Goal: Information Seeking & Learning: Learn about a topic

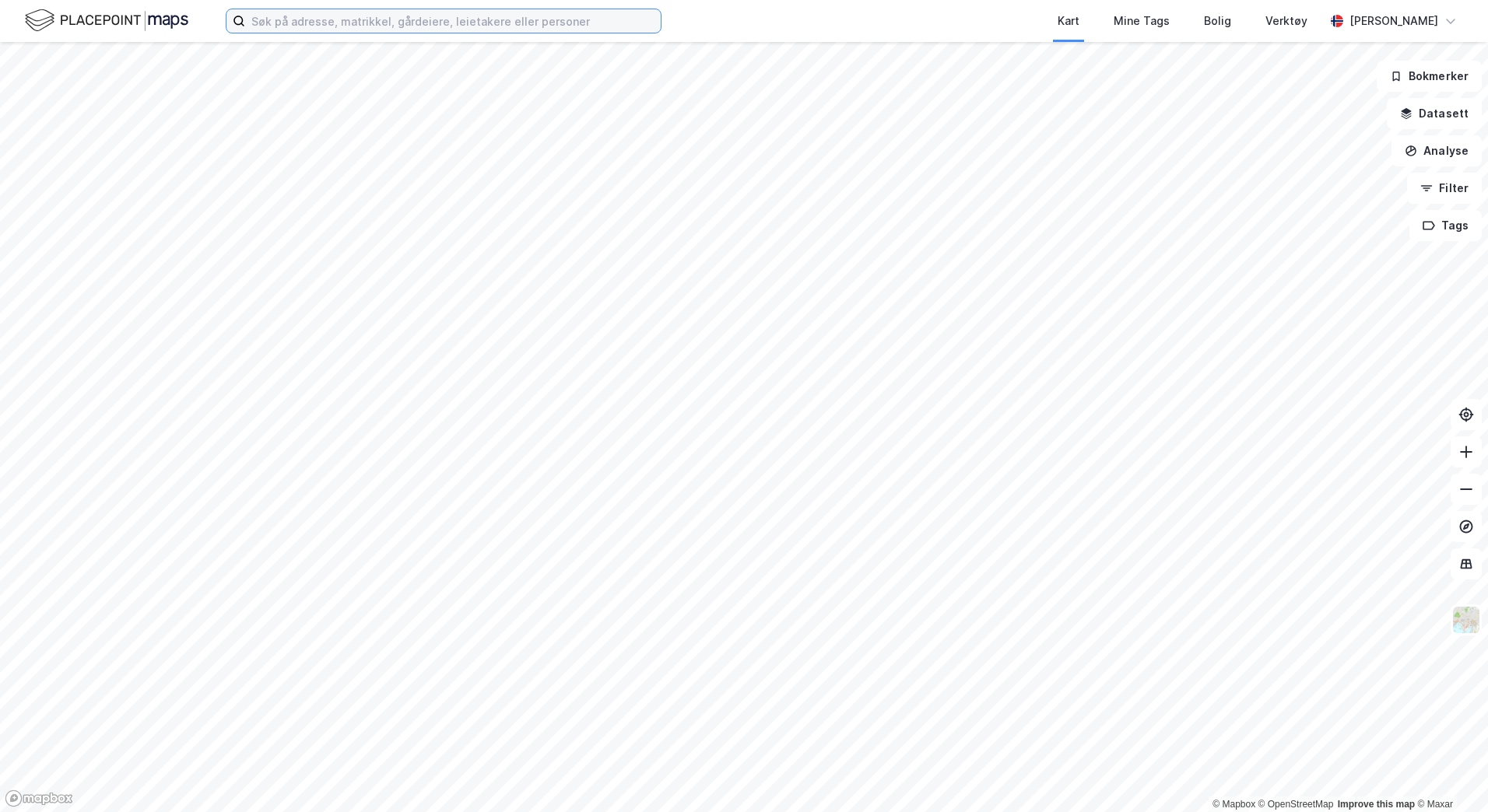
click at [313, 18] on input at bounding box center [453, 21] width 416 height 23
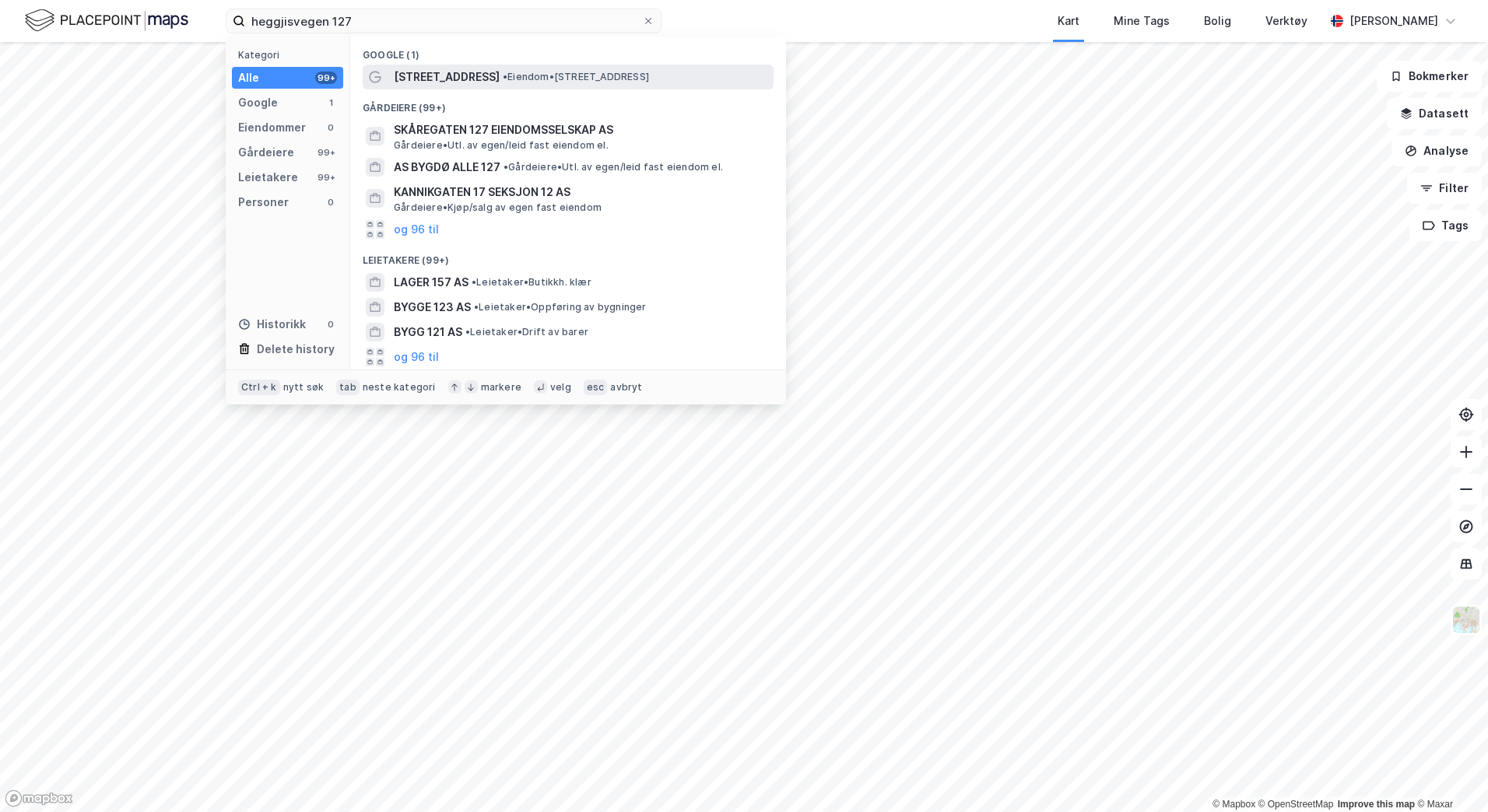
click at [561, 82] on span "• Eiendom • [STREET_ADDRESS]" at bounding box center [576, 76] width 147 height 12
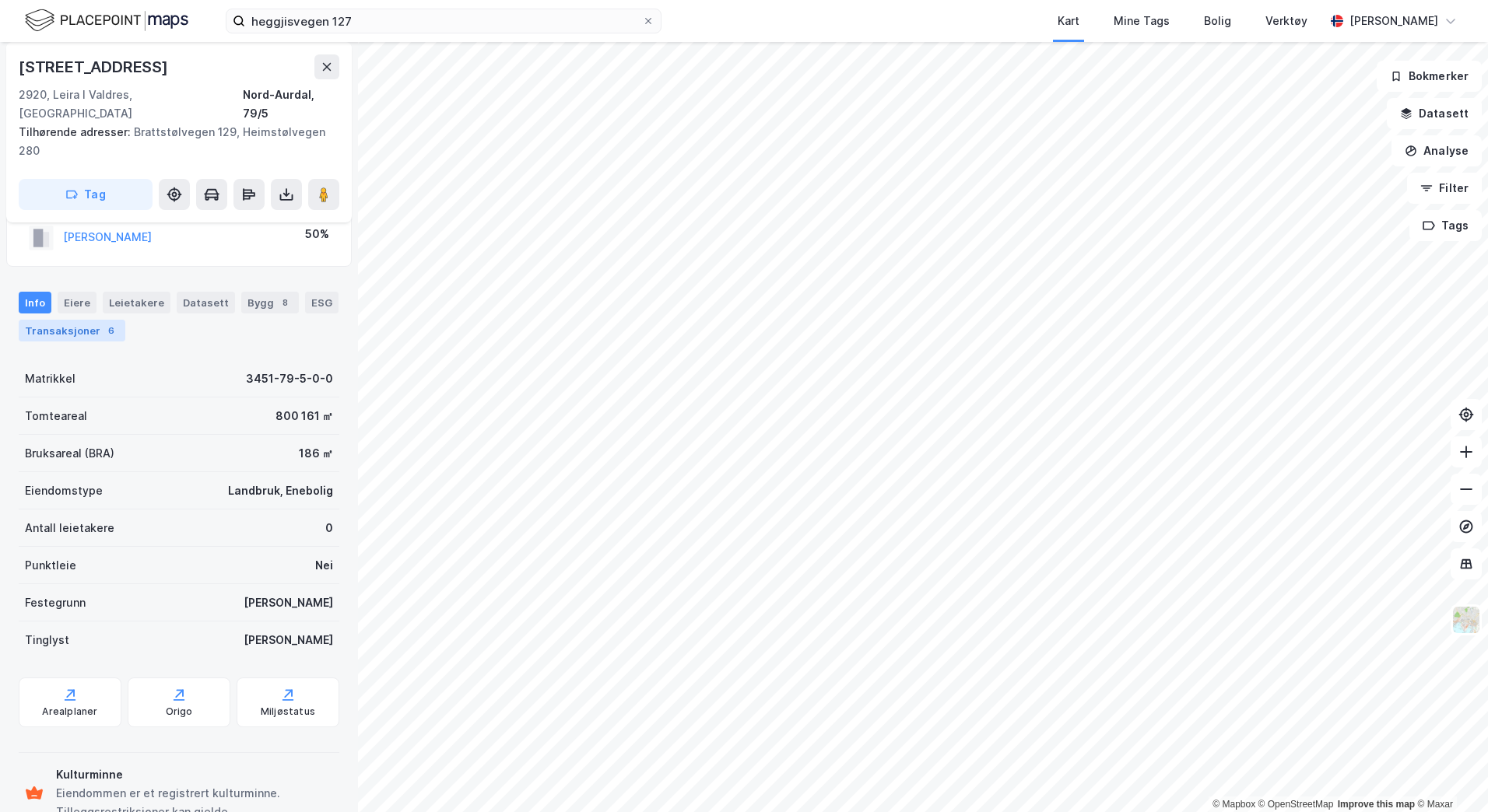
scroll to position [78, 0]
click at [77, 319] on div "Transaksjoner 6" at bounding box center [72, 329] width 107 height 22
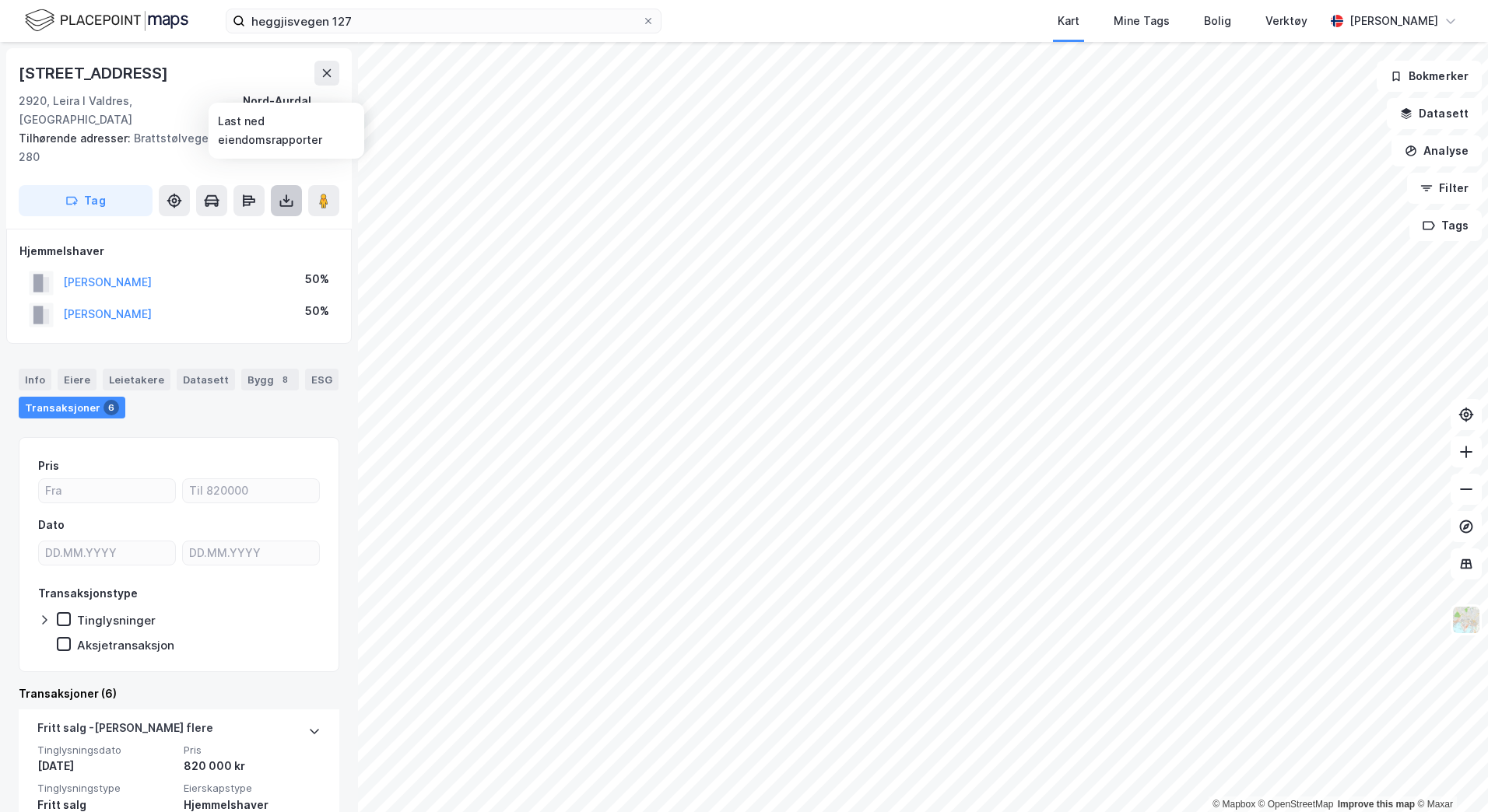
click at [280, 193] on icon at bounding box center [286, 200] width 15 height 15
click at [229, 226] on div "Last ned grunnbok" at bounding box center [209, 232] width 90 height 12
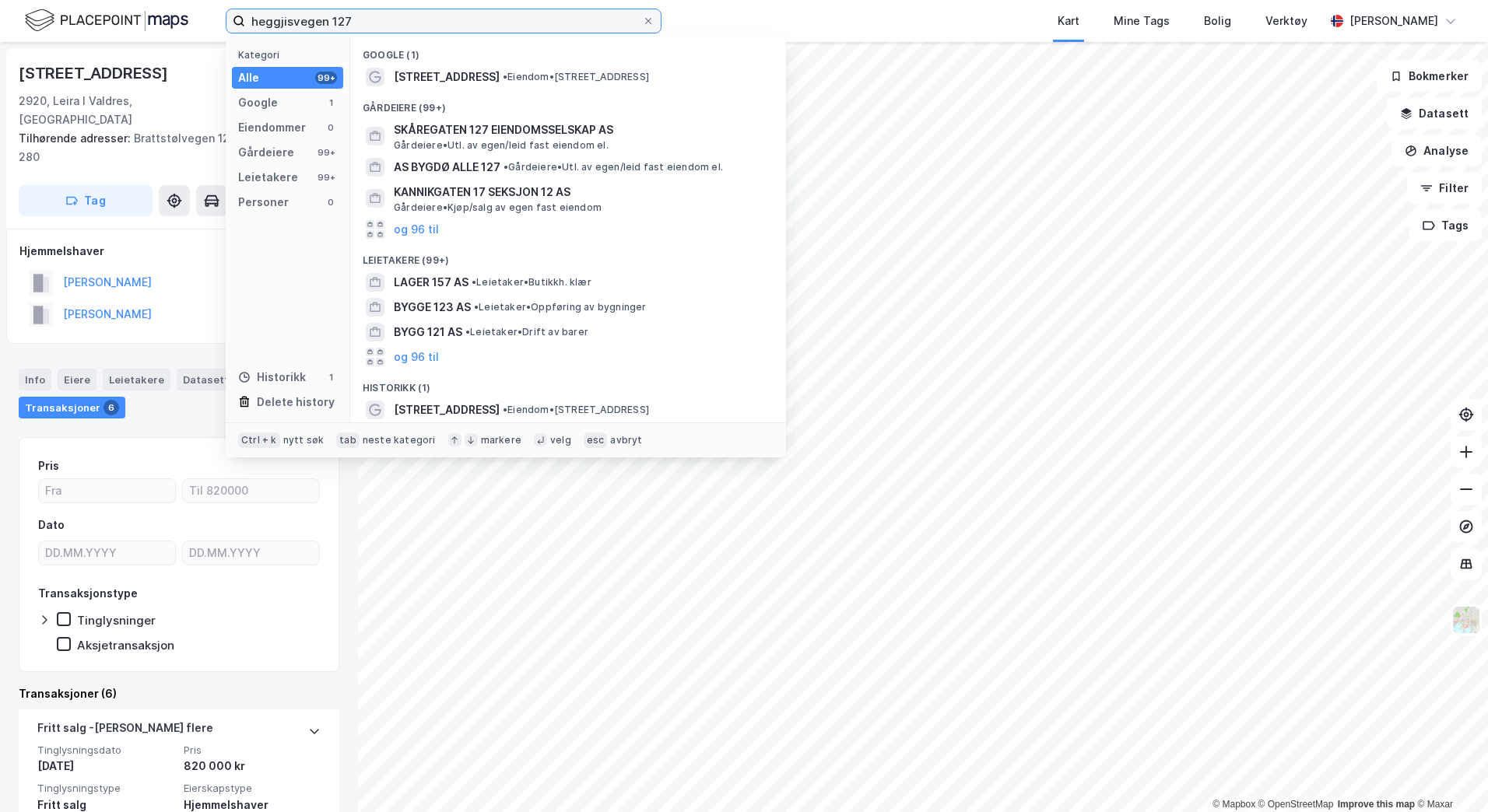
click at [341, 18] on input "heggjisvegen 127" at bounding box center [444, 21] width 397 height 23
click at [341, 19] on input "heggjisvegen 127" at bounding box center [444, 21] width 397 height 23
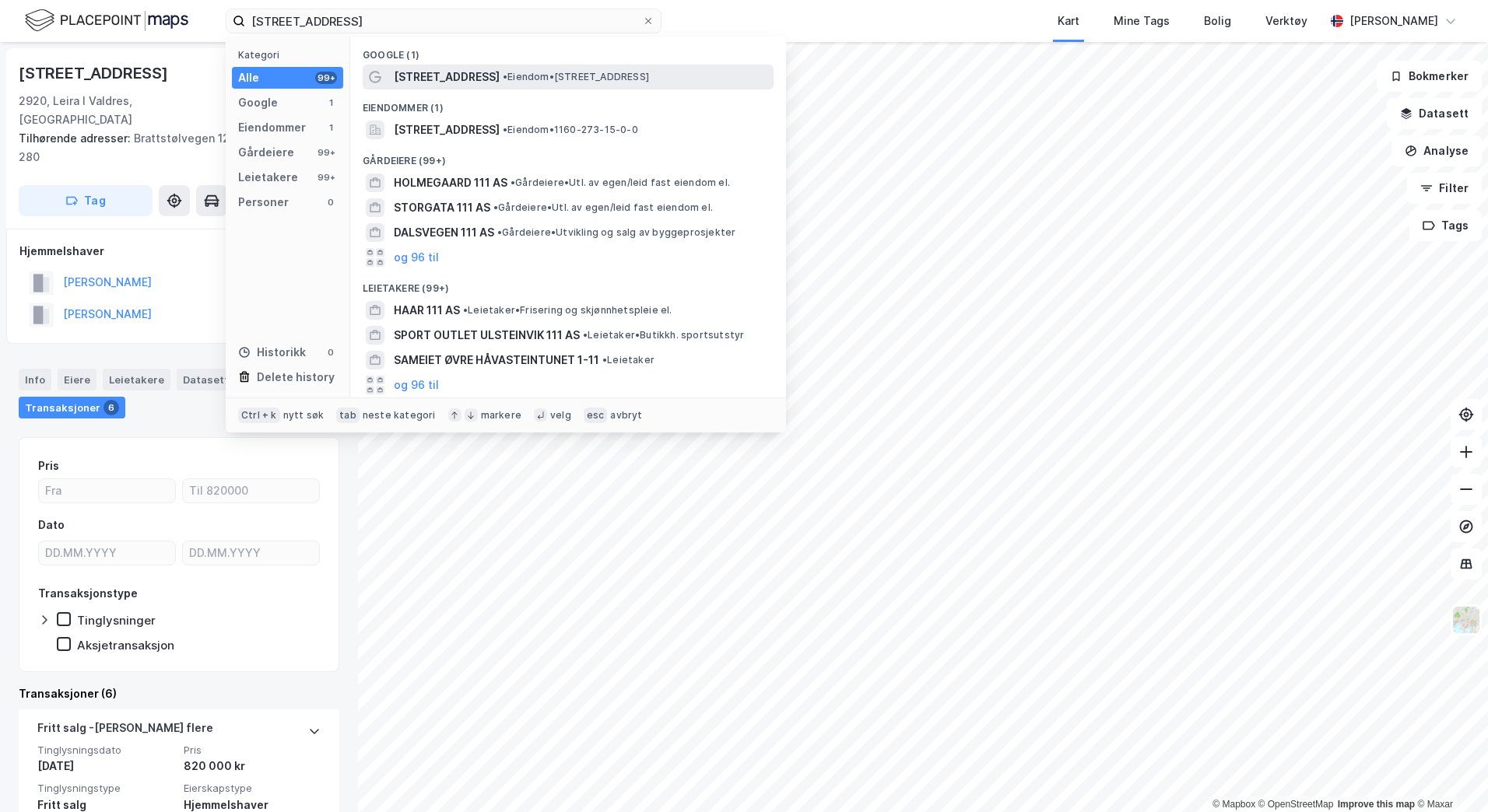
click at [568, 77] on span "• Eiendom • [STREET_ADDRESS]" at bounding box center [576, 76] width 147 height 12
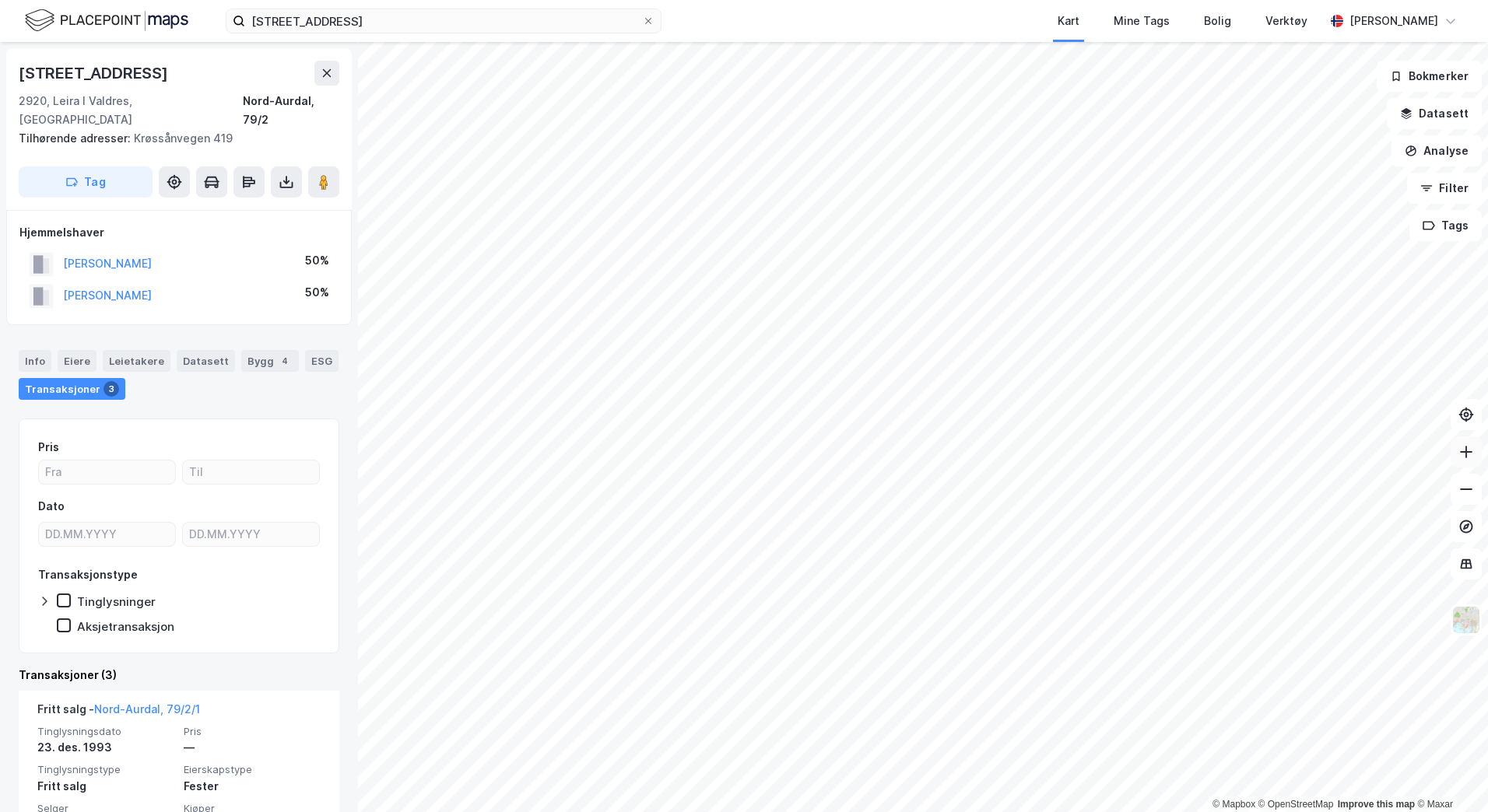
click at [1469, 449] on icon at bounding box center [1465, 452] width 15 height 15
click at [962, 811] on html "heggjisvegen 111 Kart Mine Tags Bolig Verktøy [PERSON_NAME] © Mapbox © OpenStre…" at bounding box center [744, 406] width 1488 height 812
click at [1473, 451] on icon at bounding box center [1465, 452] width 15 height 15
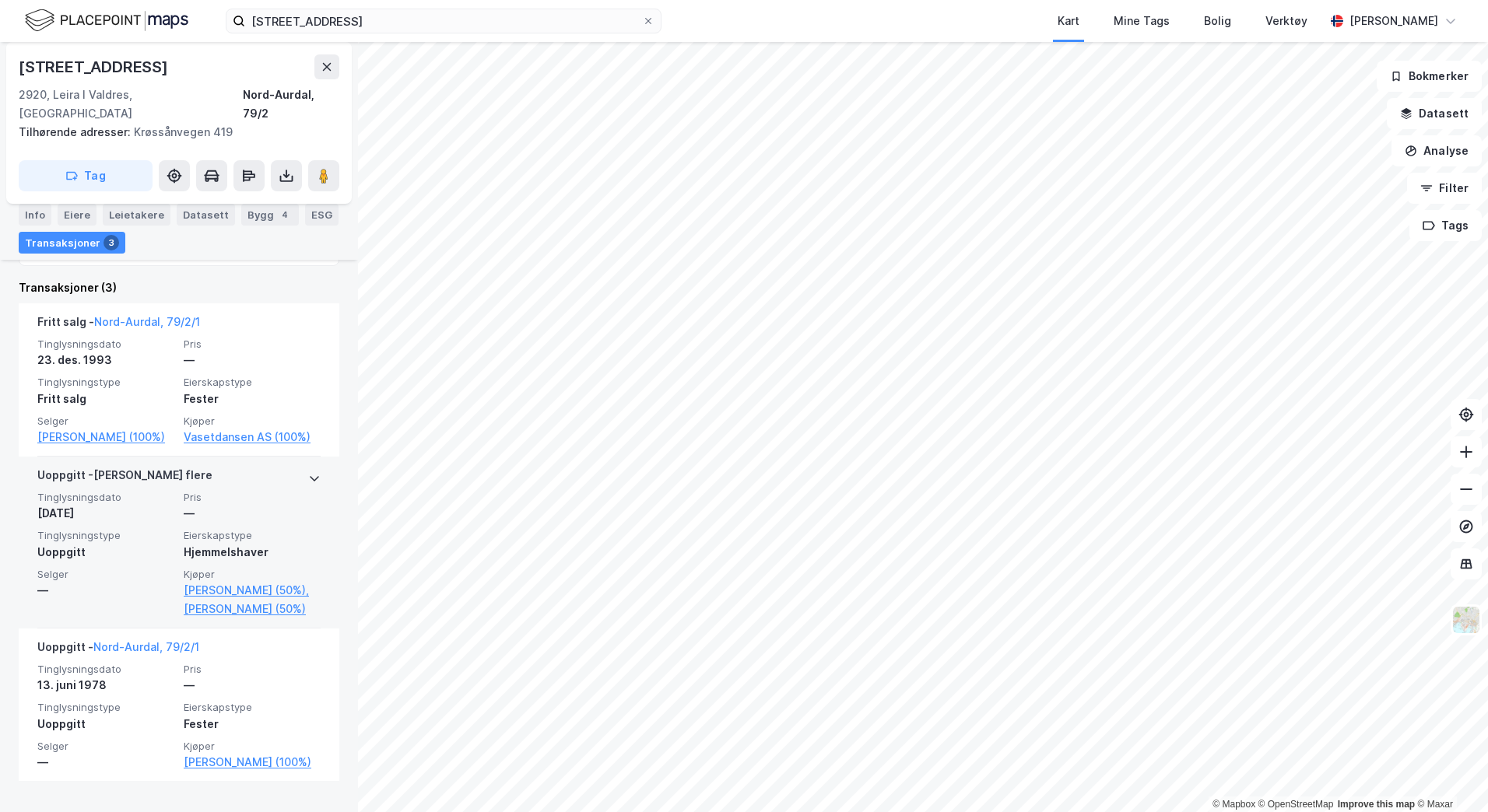
scroll to position [412, 0]
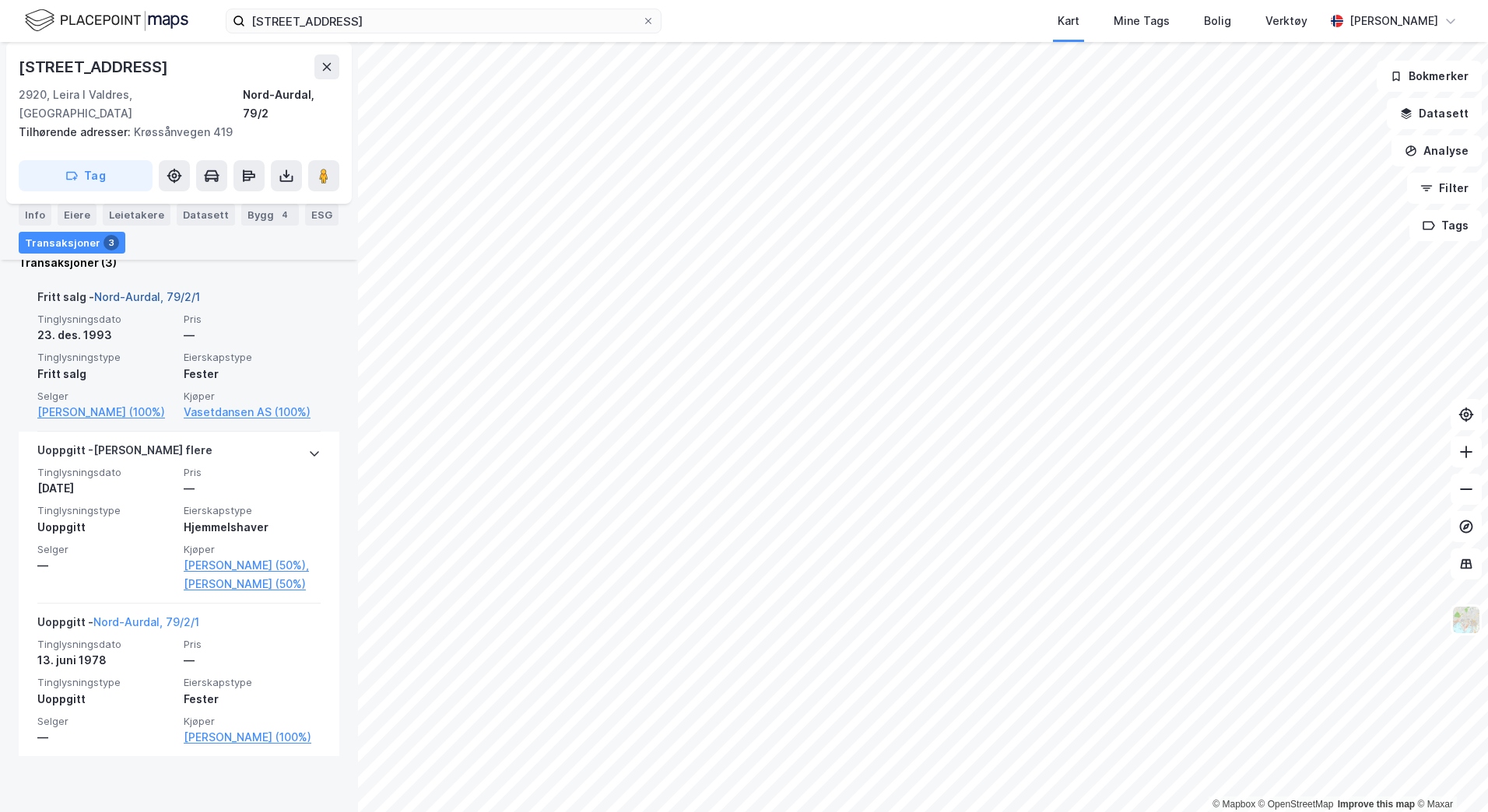
click at [134, 290] on link "Nord-Aurdal, 79/2/1" at bounding box center [147, 296] width 106 height 13
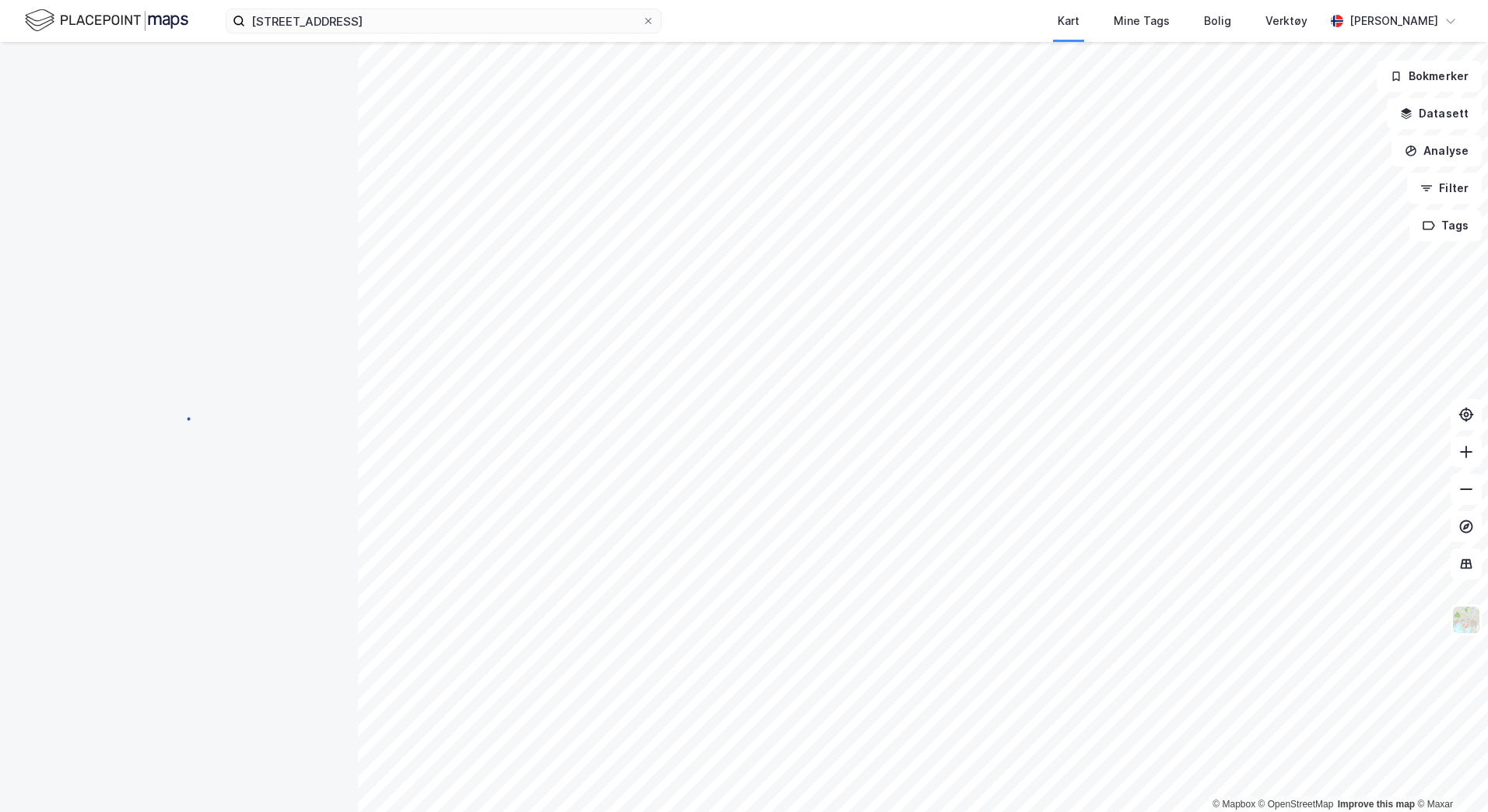
scroll to position [32, 0]
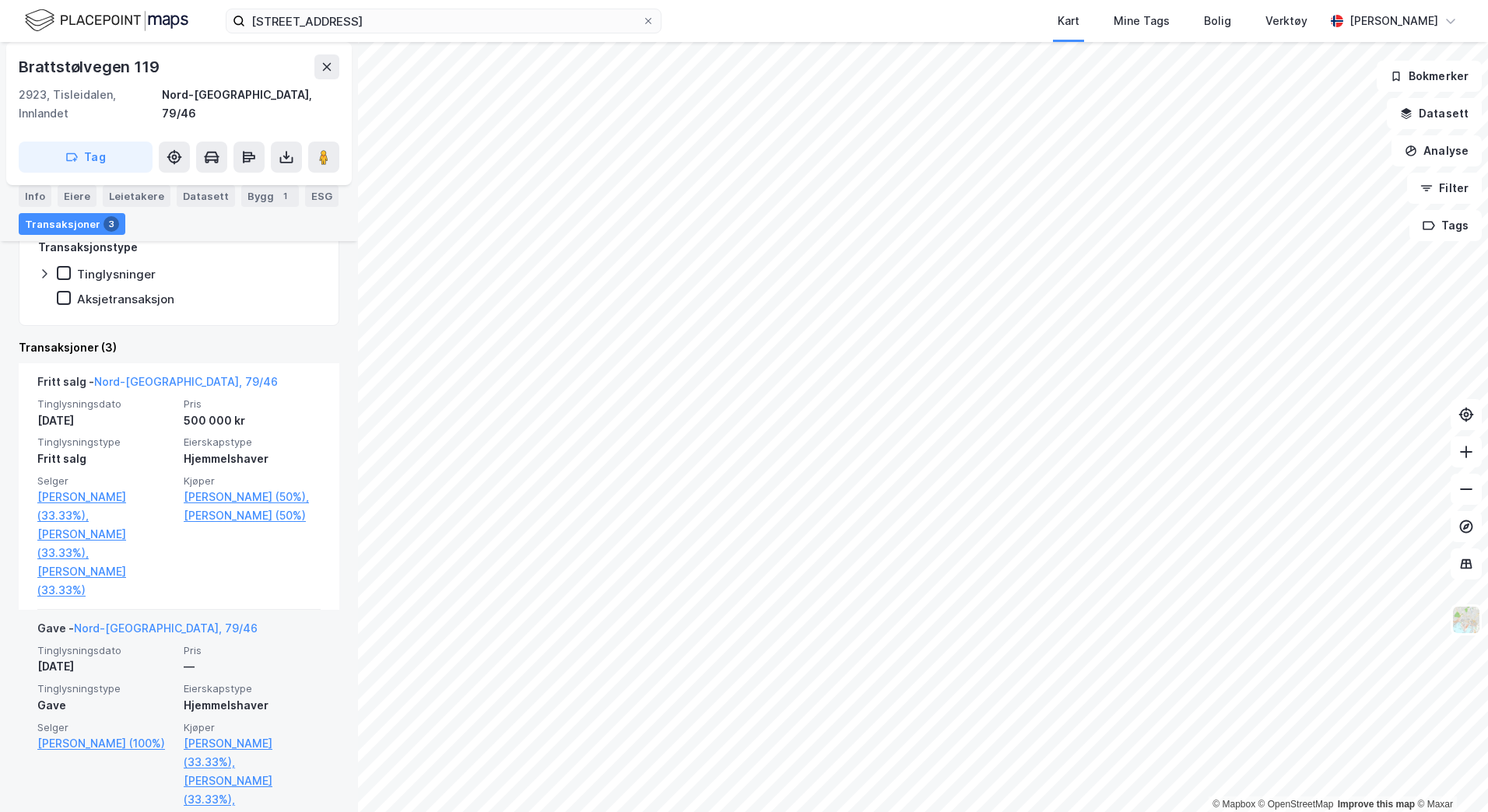
scroll to position [310, 0]
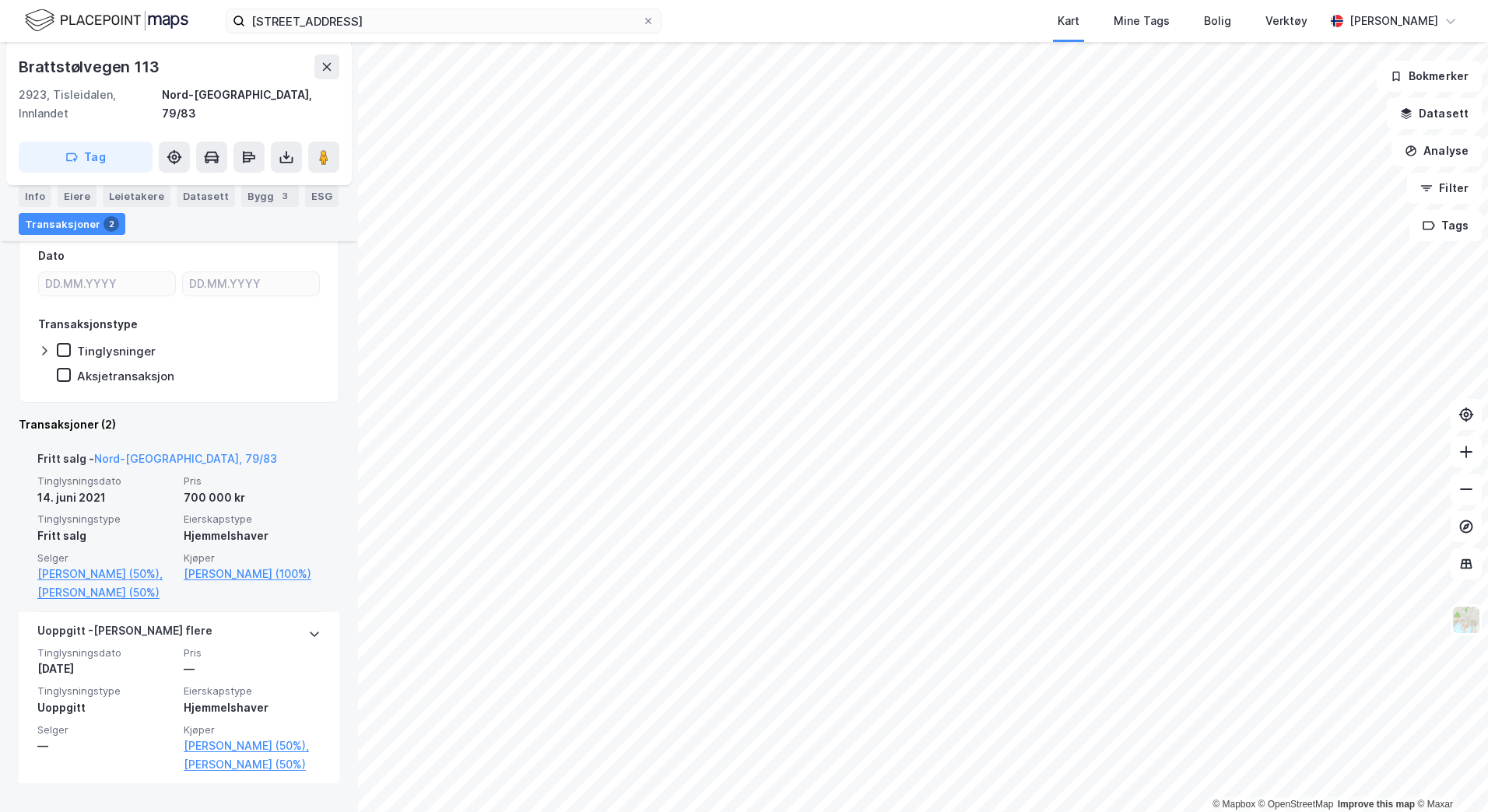
scroll to position [208, 0]
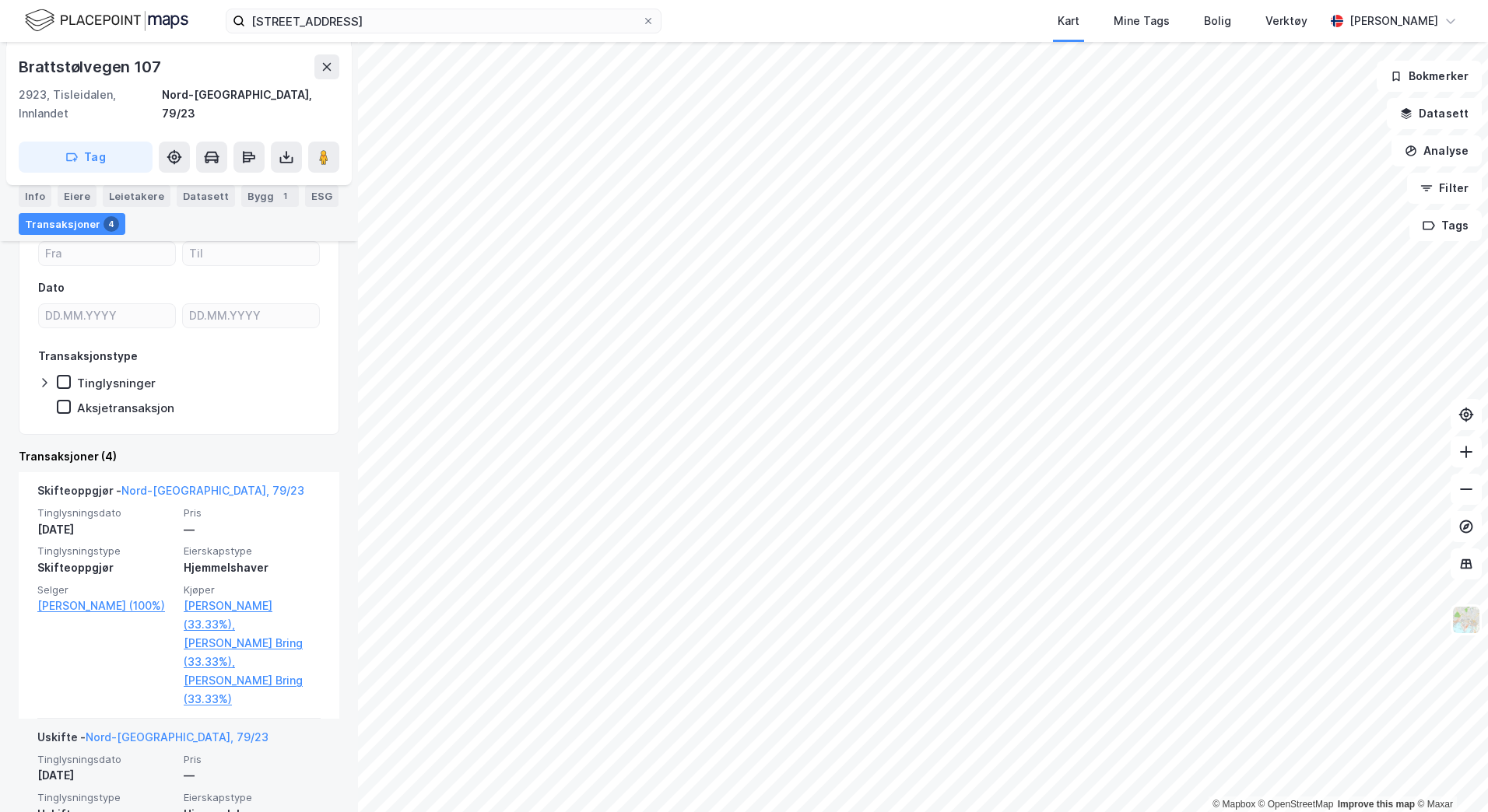
scroll to position [232, 0]
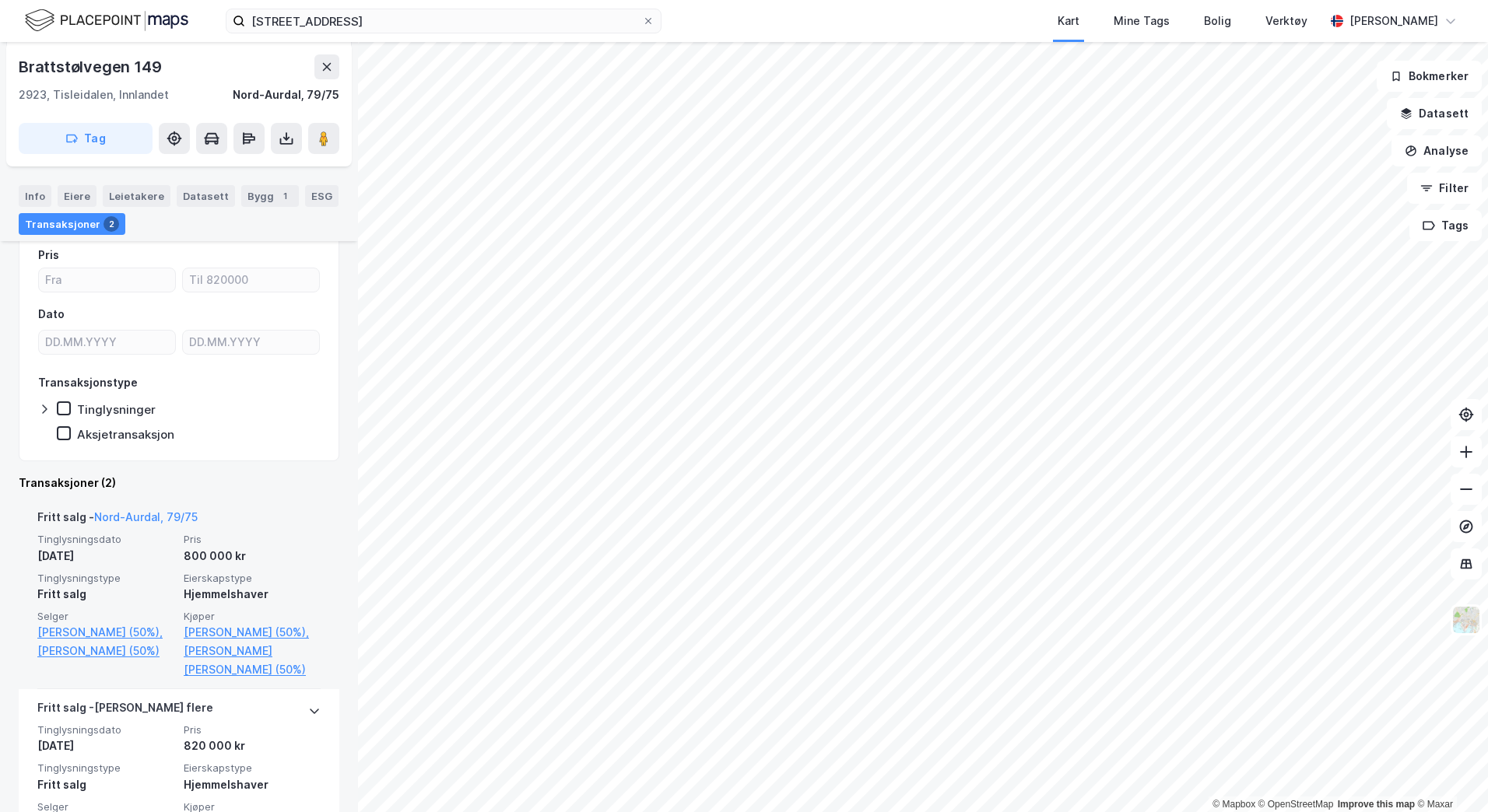
scroll to position [155, 0]
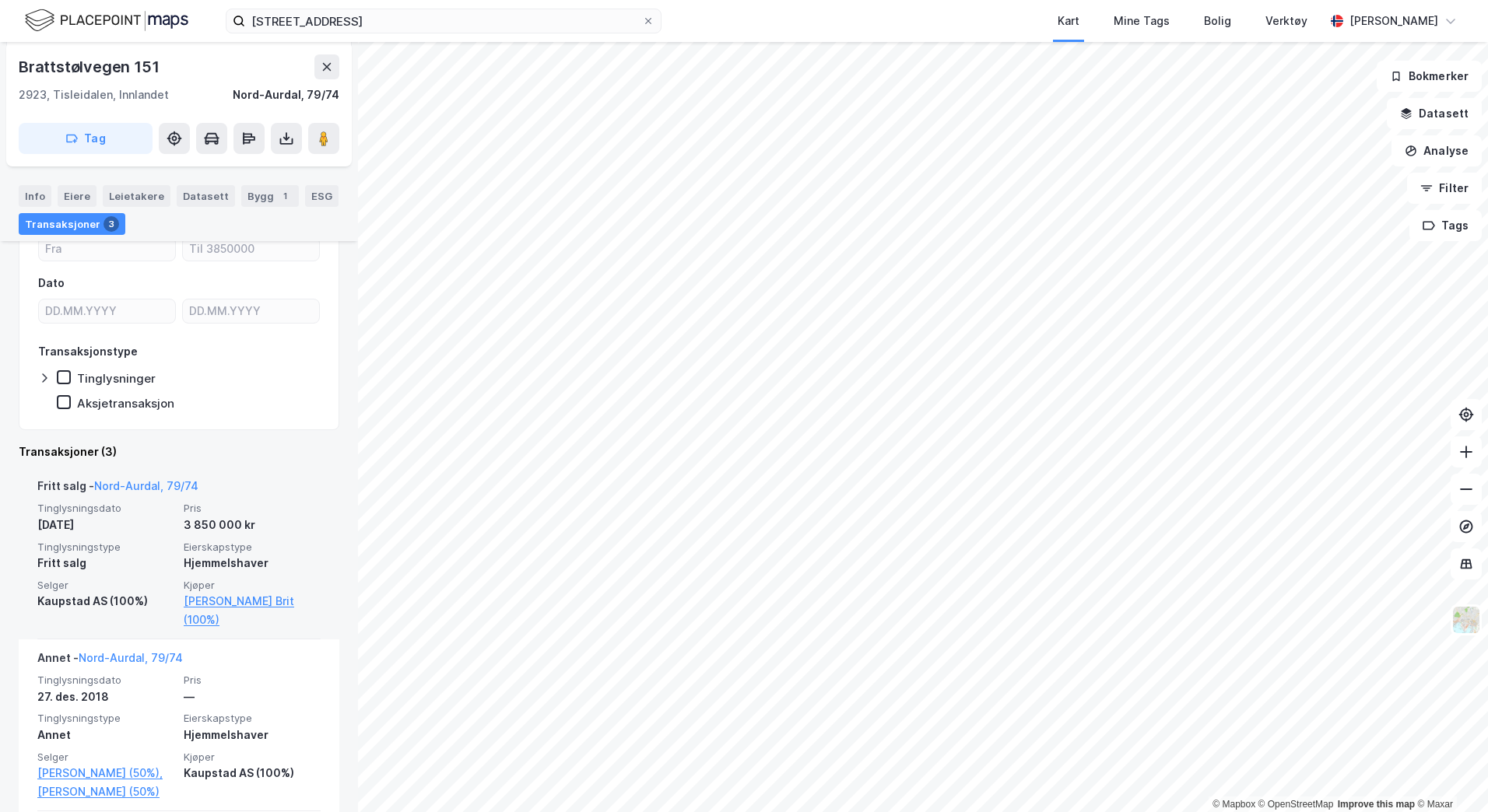
scroll to position [155, 0]
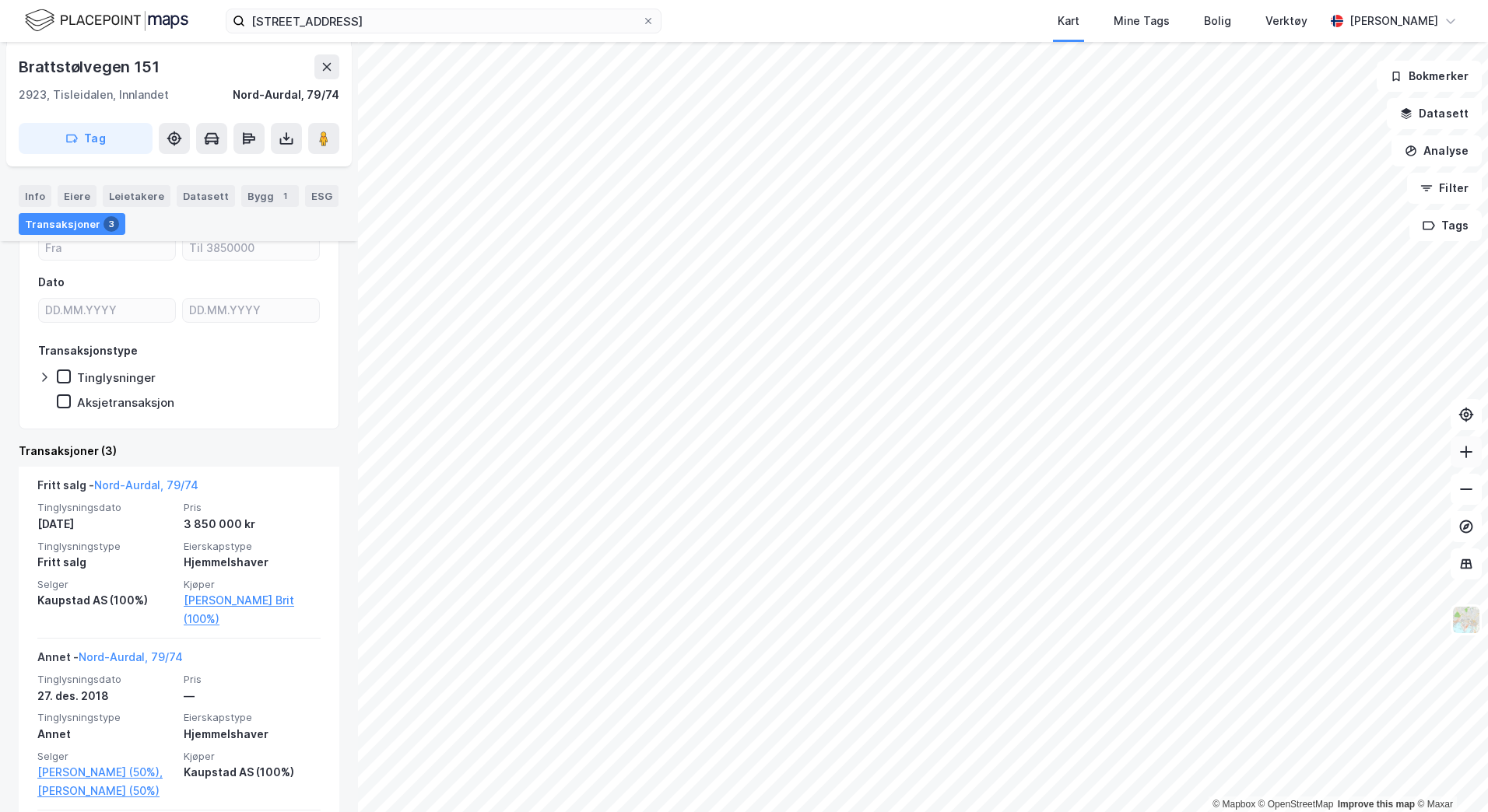
click at [1467, 453] on icon at bounding box center [1465, 452] width 15 height 15
click at [1471, 456] on icon at bounding box center [1465, 452] width 15 height 15
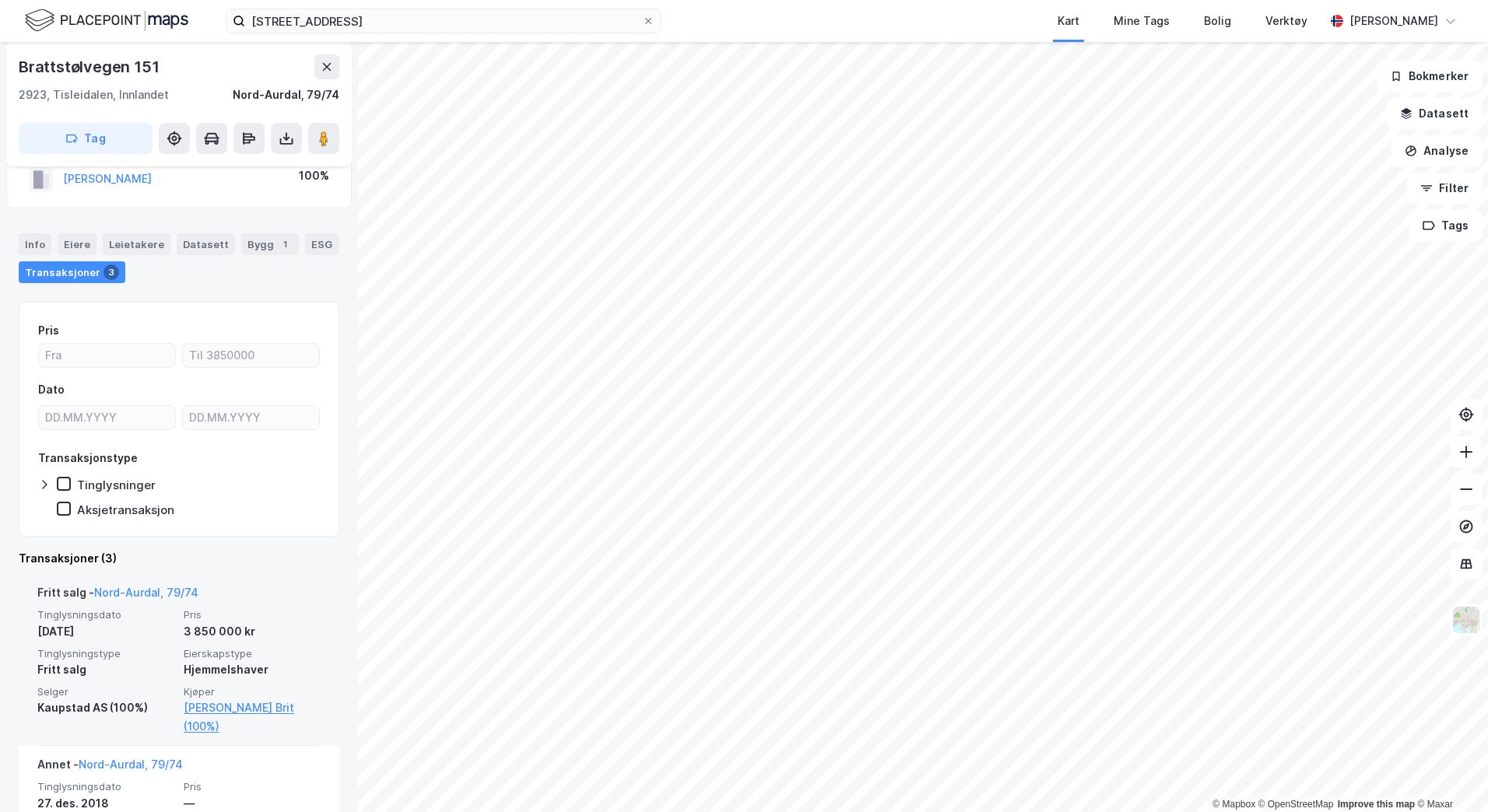
scroll to position [47, 0]
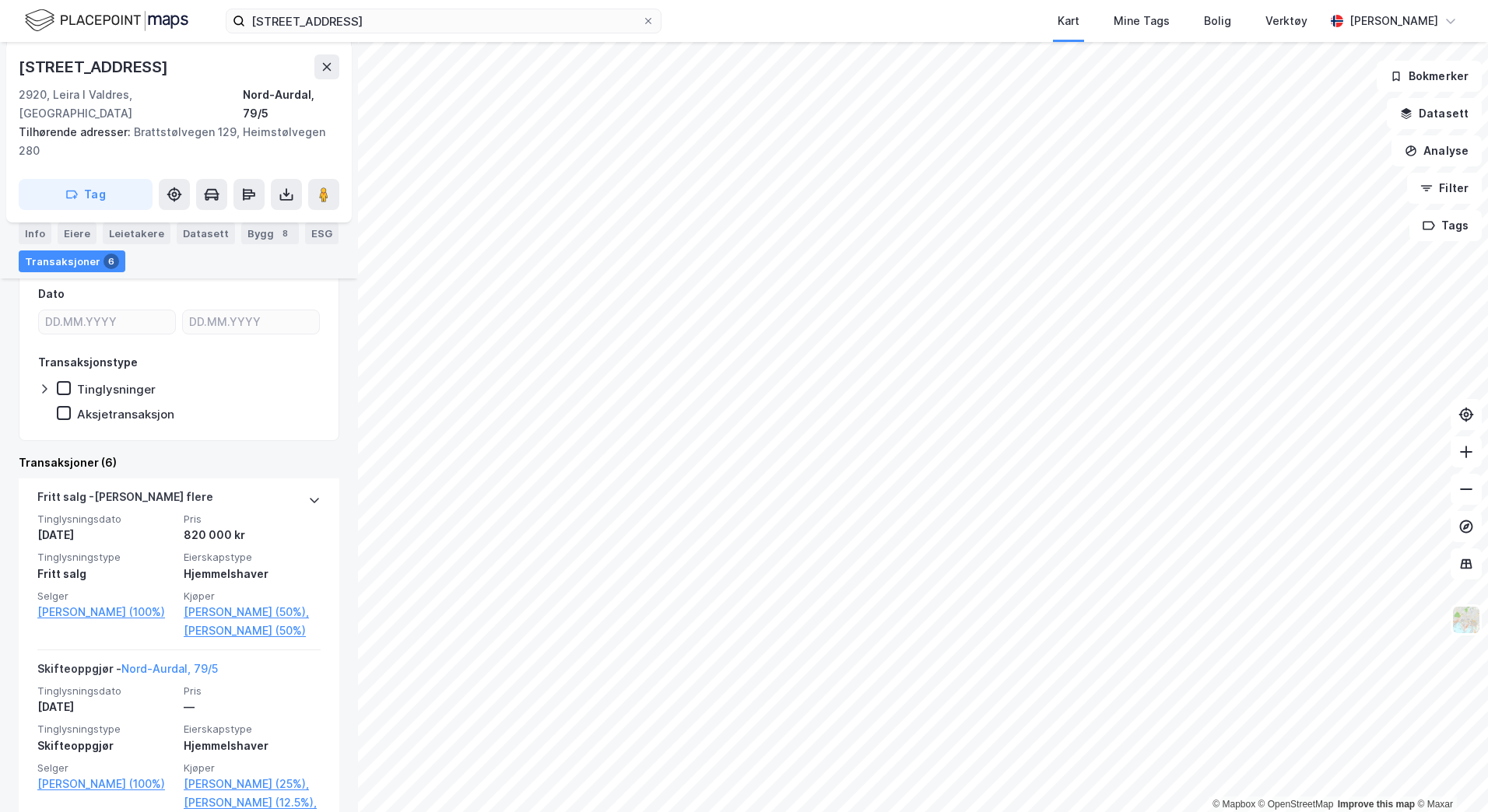
scroll to position [232, 0]
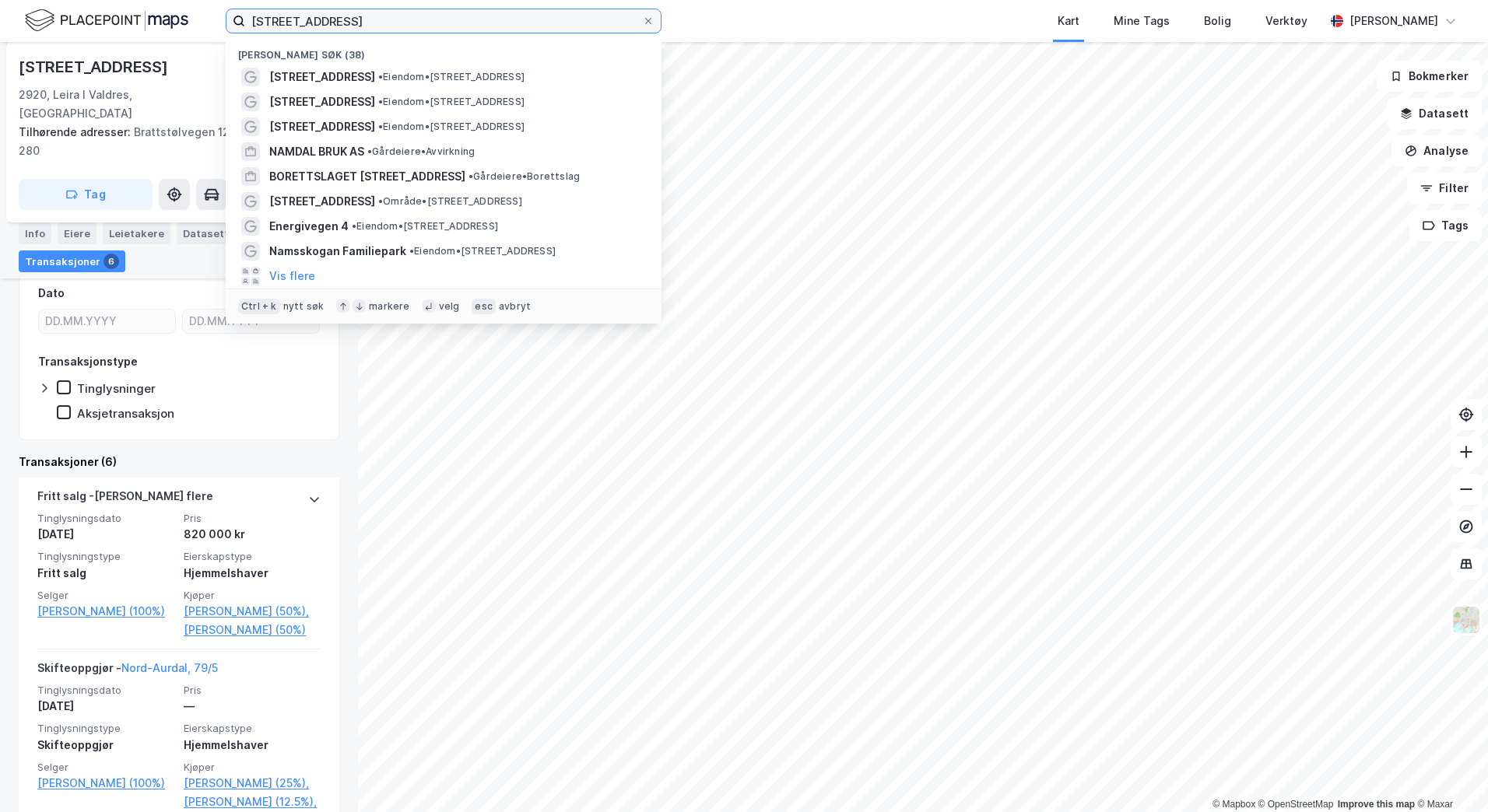
drag, startPoint x: 382, startPoint y: 22, endPoint x: 157, endPoint y: 32, distance: 225.2
click at [157, 32] on div "heggjisvegen 111 Nylige søk (38) [STREET_ADDRESS] • Eiendom • [STREET_ADDRESS] …" at bounding box center [744, 21] width 1488 height 42
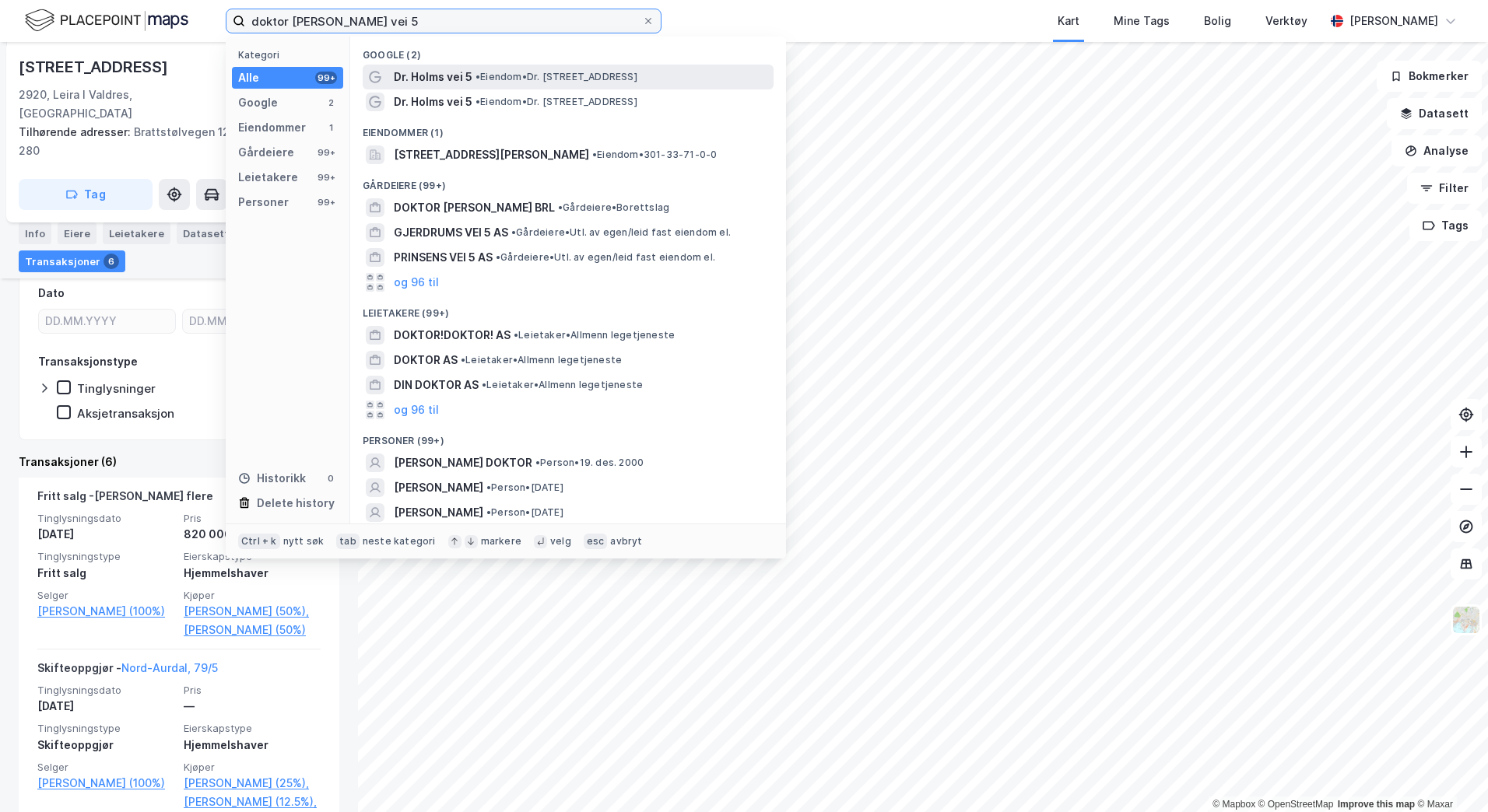
type input "doktor [PERSON_NAME] vei 5"
click at [596, 77] on span "• Eiendom • Dr. [STREET_ADDRESS]" at bounding box center [556, 76] width 162 height 12
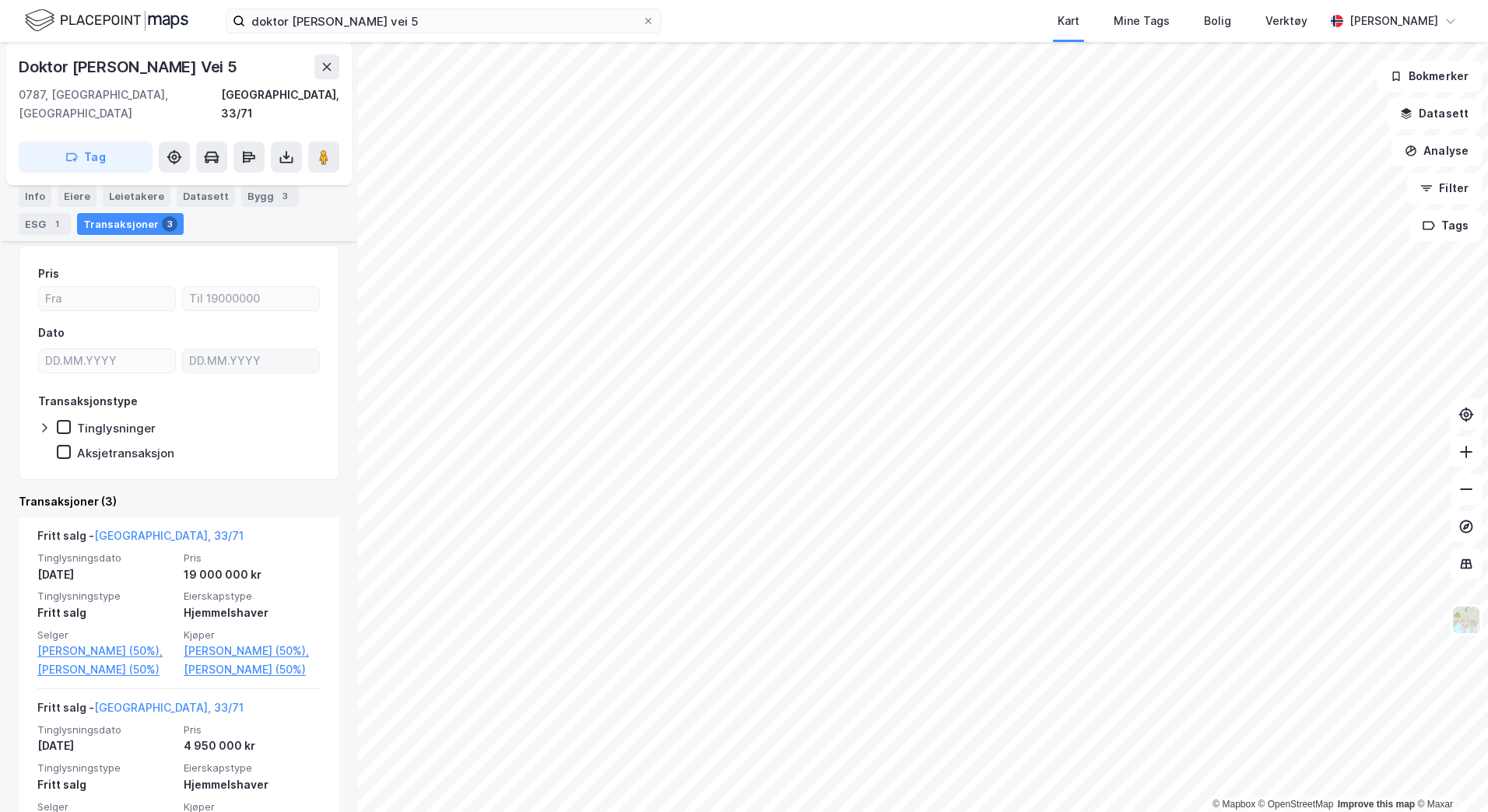
scroll to position [155, 0]
click at [1472, 456] on icon at bounding box center [1465, 452] width 15 height 15
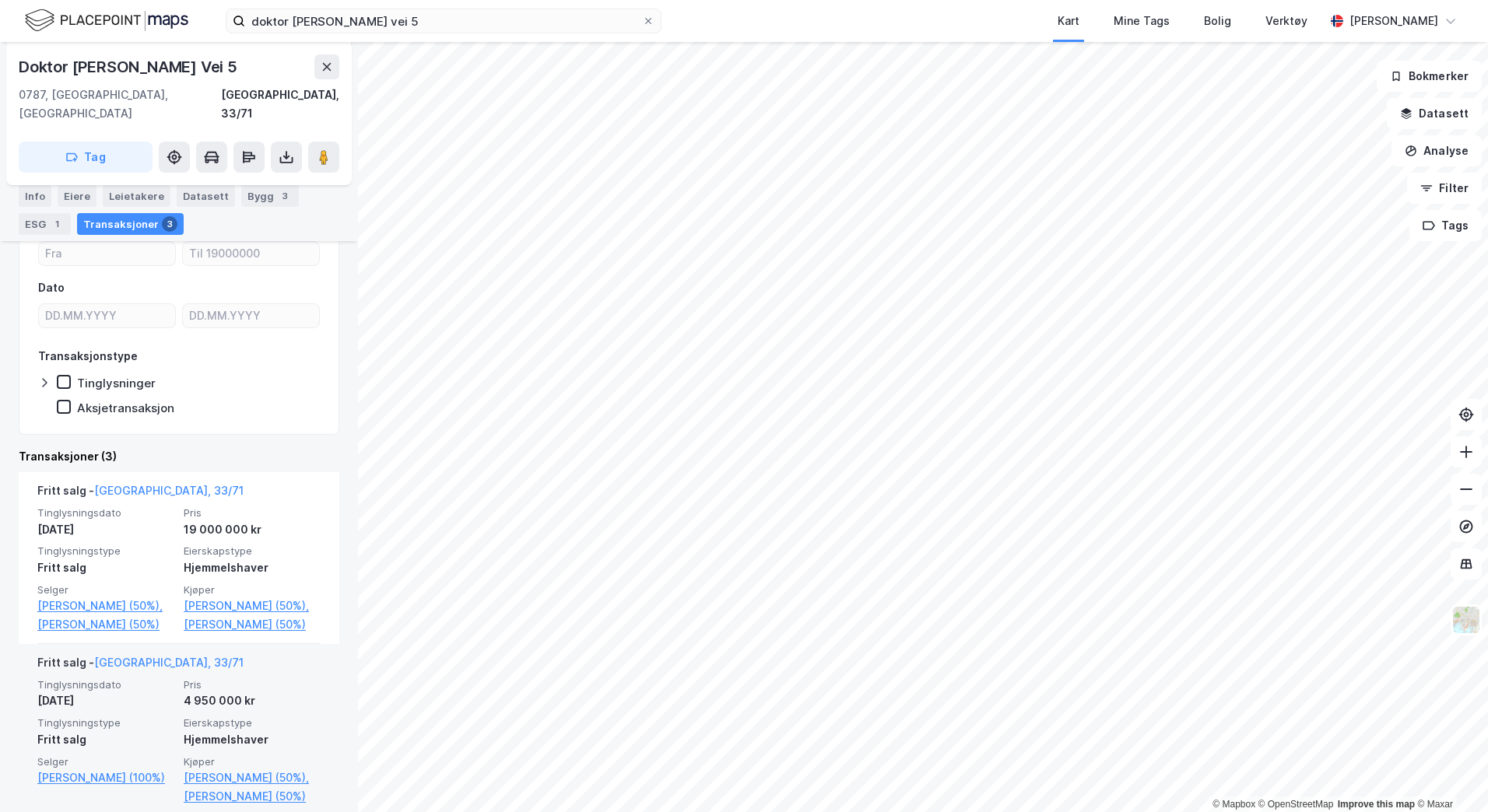
scroll to position [199, 0]
